Goal: Check status: Check status

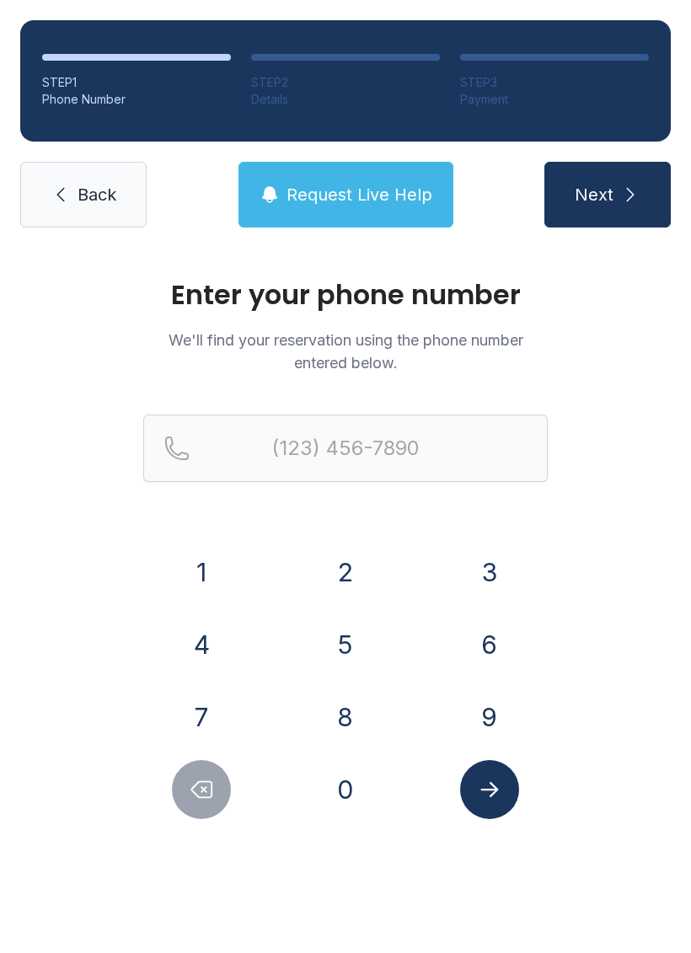
click at [217, 727] on button "7" at bounding box center [201, 716] width 59 height 59
click at [338, 779] on button "0" at bounding box center [345, 789] width 59 height 59
click at [478, 651] on button "6" at bounding box center [489, 644] width 59 height 59
click at [201, 724] on button "7" at bounding box center [201, 716] width 59 height 59
click at [347, 781] on button "0" at bounding box center [345, 789] width 59 height 59
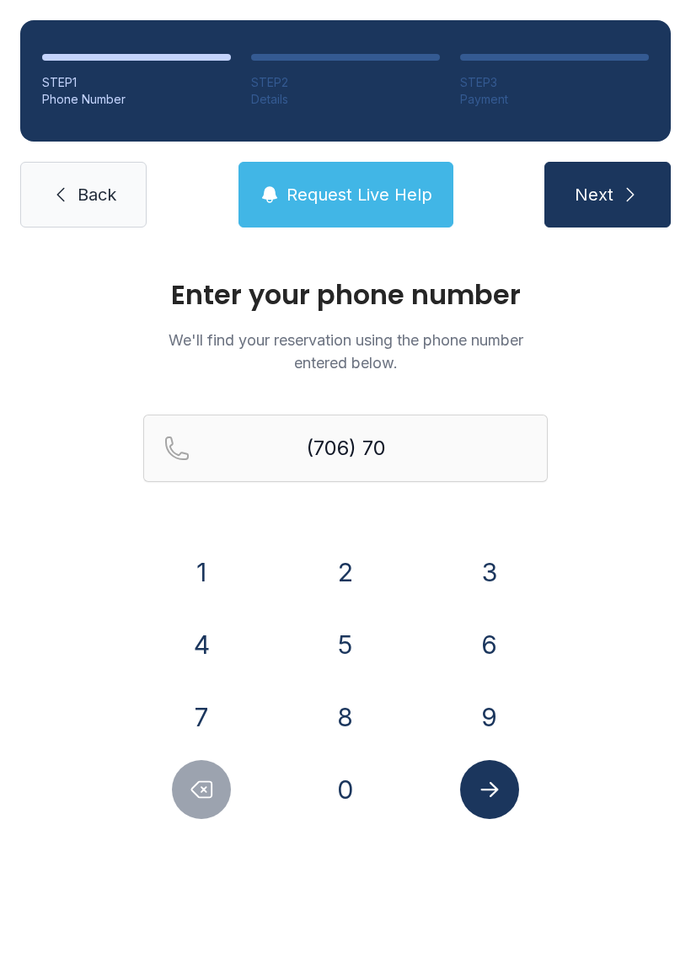
click at [203, 575] on button "1" at bounding box center [201, 571] width 59 height 59
click at [489, 704] on button "9" at bounding box center [489, 716] width 59 height 59
click at [488, 648] on button "6" at bounding box center [489, 644] width 59 height 59
click at [483, 721] on button "9" at bounding box center [489, 716] width 59 height 59
click at [483, 720] on button "9" at bounding box center [489, 716] width 59 height 59
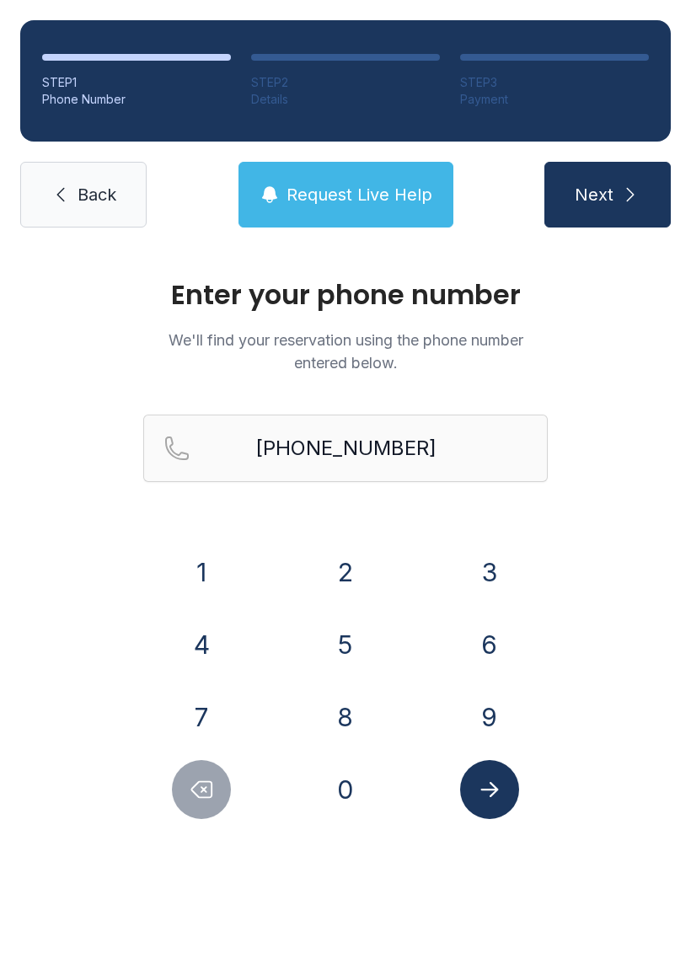
click at [469, 798] on button "Submit lookup form" at bounding box center [489, 789] width 59 height 59
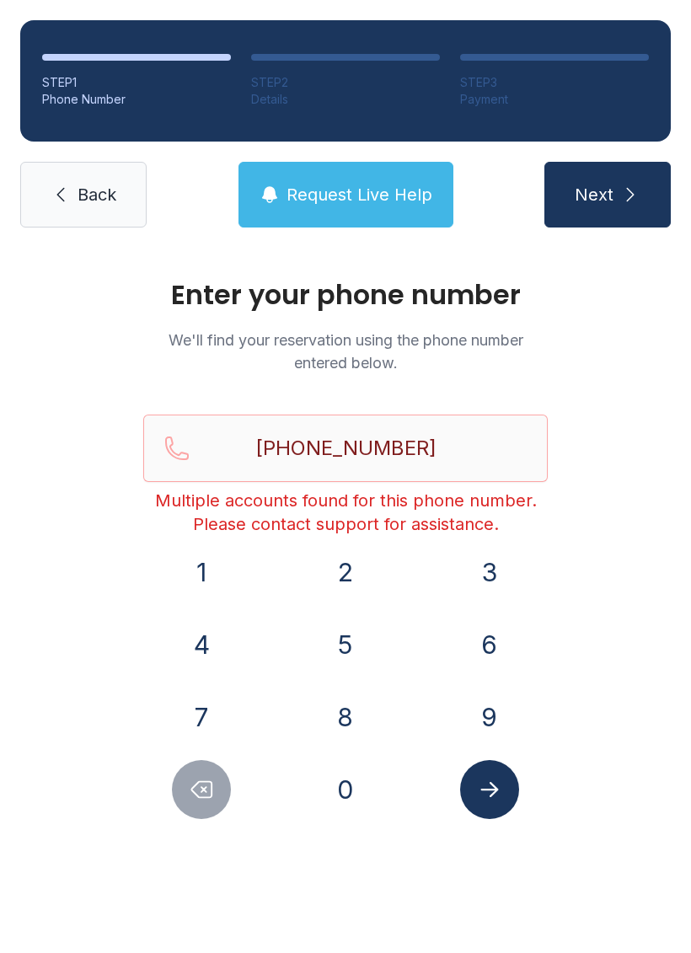
click at [496, 790] on icon "Submit lookup form" at bounding box center [489, 789] width 18 height 15
click at [455, 462] on input "[PHONE_NUMBER]" at bounding box center [345, 447] width 404 height 67
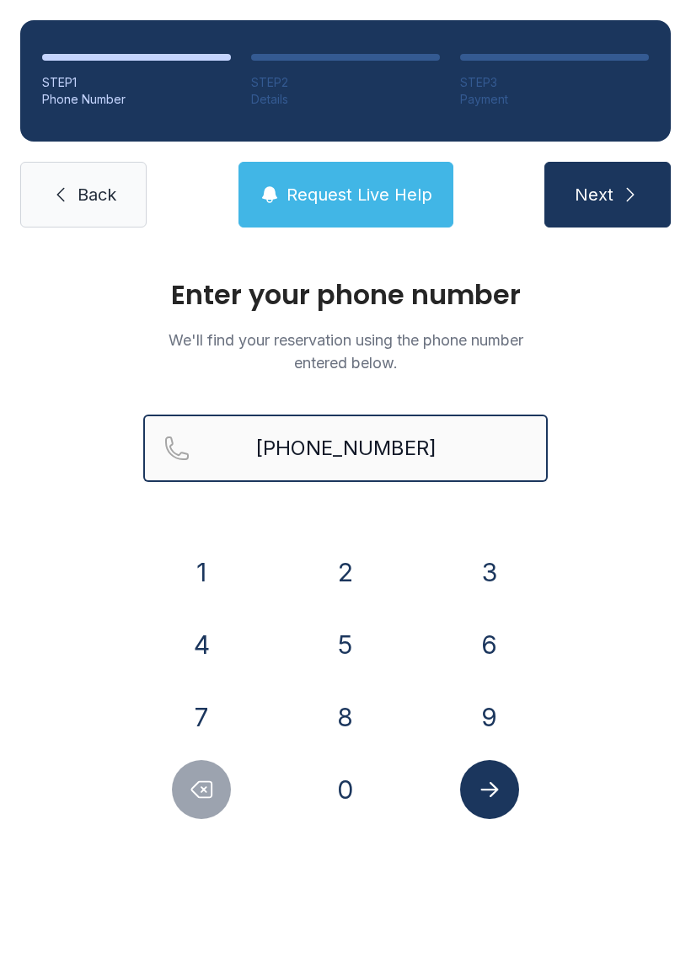
type input "[PHONE_NUMBER]"
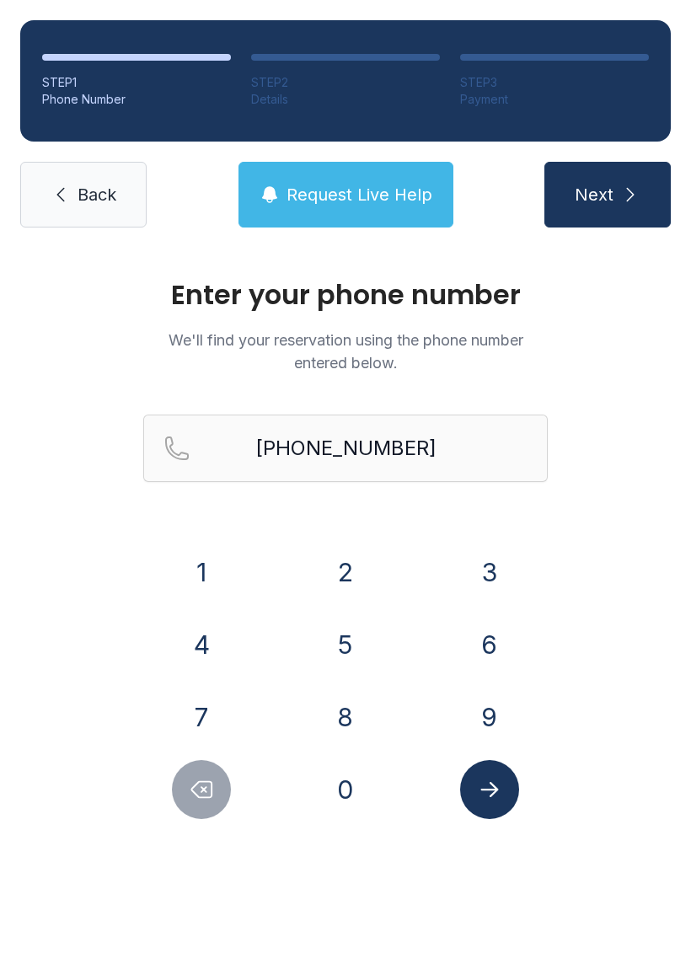
click at [627, 204] on icon "submit" at bounding box center [630, 194] width 20 height 20
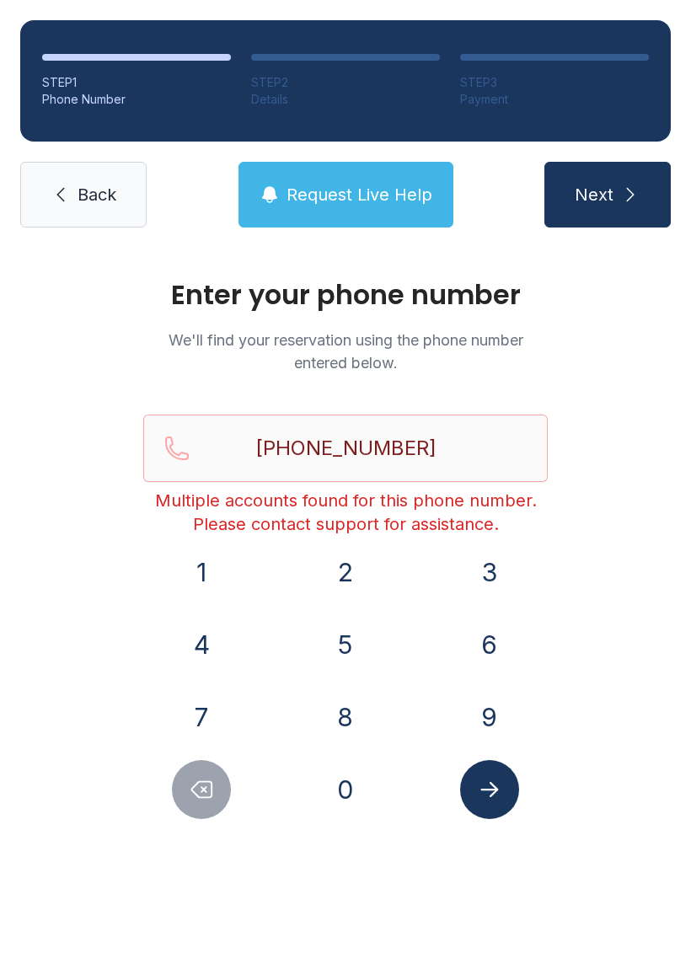
click at [487, 806] on button "Submit lookup form" at bounding box center [489, 789] width 59 height 59
click at [120, 202] on link "Back" at bounding box center [83, 195] width 126 height 66
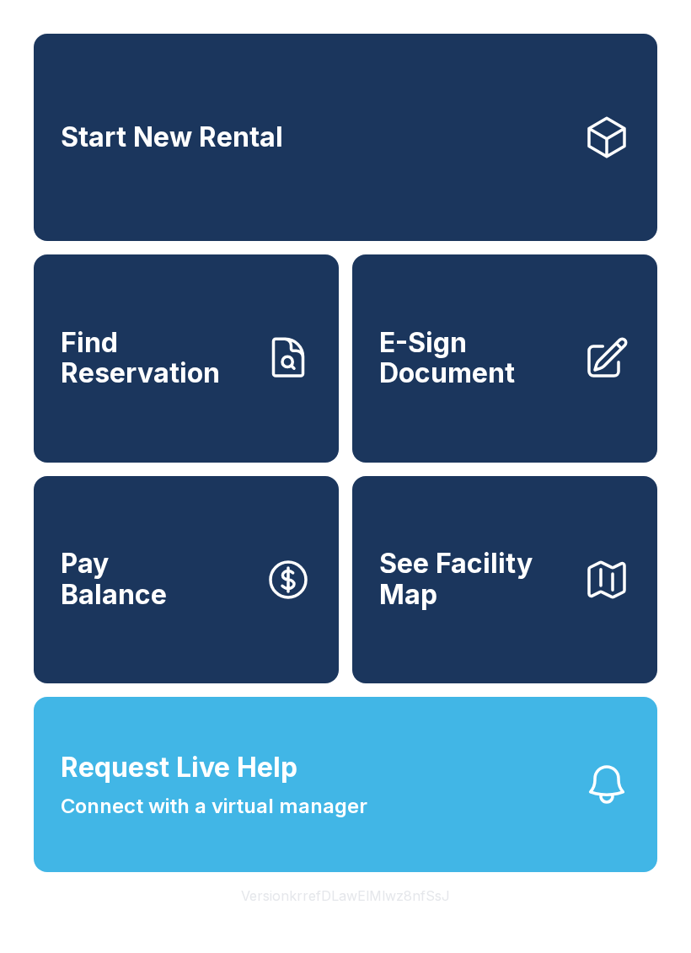
click at [169, 389] on span "Find Reservation" at bounding box center [156, 358] width 190 height 61
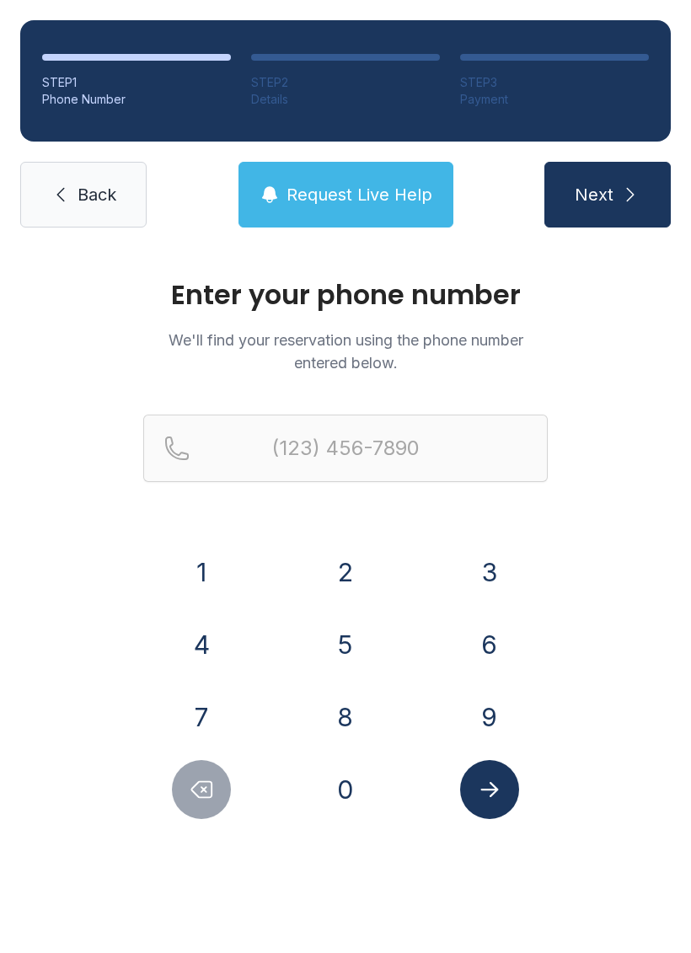
click at [436, 182] on button "Request Live Help" at bounding box center [345, 195] width 215 height 66
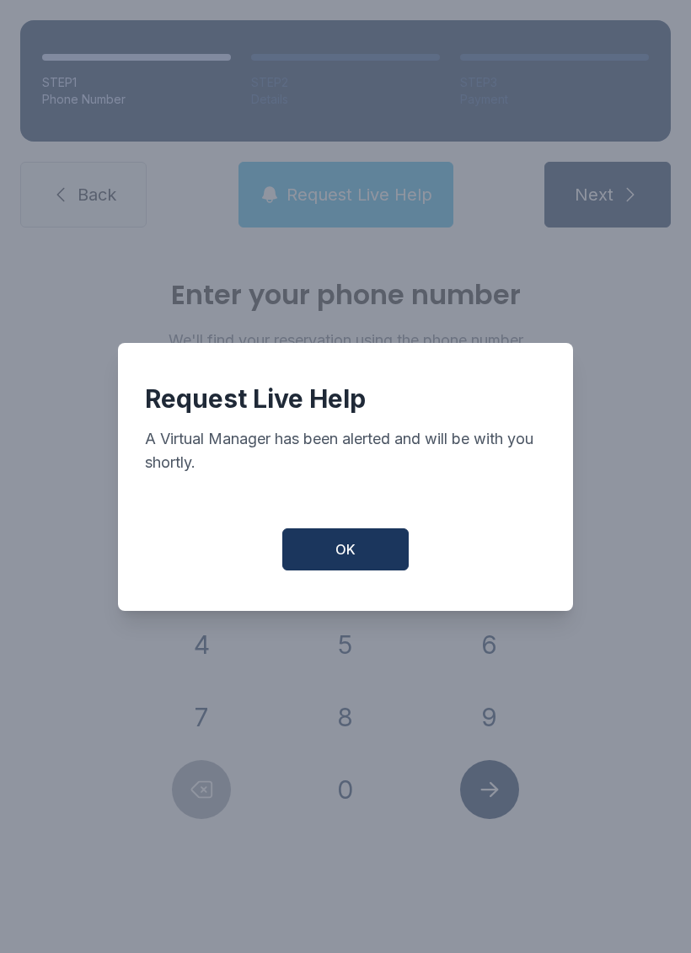
click at [372, 570] on button "OK" at bounding box center [345, 549] width 126 height 42
